Goal: Use online tool/utility: Utilize a website feature to perform a specific function

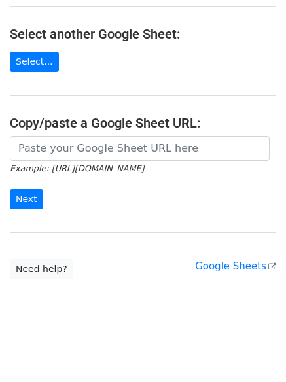
scroll to position [227, 0]
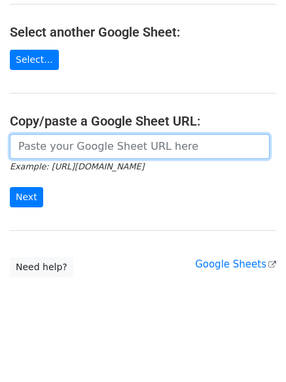
click at [53, 158] on input "url" at bounding box center [140, 146] width 260 height 25
paste input "[URL][DOMAIN_NAME]"
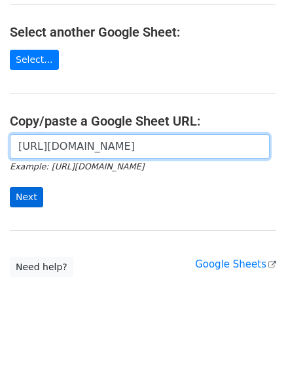
scroll to position [0, 292]
type input "[URL][DOMAIN_NAME]"
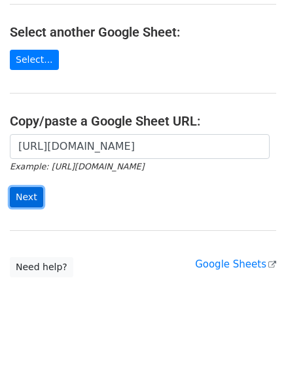
scroll to position [0, 0]
click at [20, 197] on input "Next" at bounding box center [26, 197] width 33 height 20
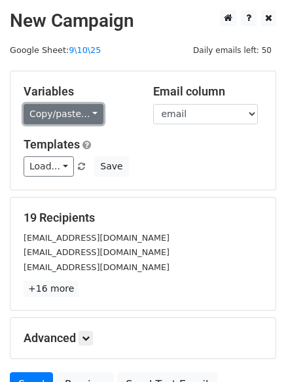
click at [61, 105] on link "Copy/paste..." at bounding box center [64, 114] width 80 height 20
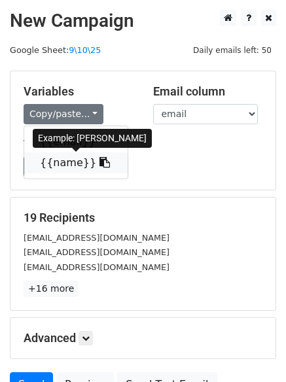
click at [57, 156] on link "{{name}}" at bounding box center [75, 162] width 103 height 21
